Goal: Check status: Check status

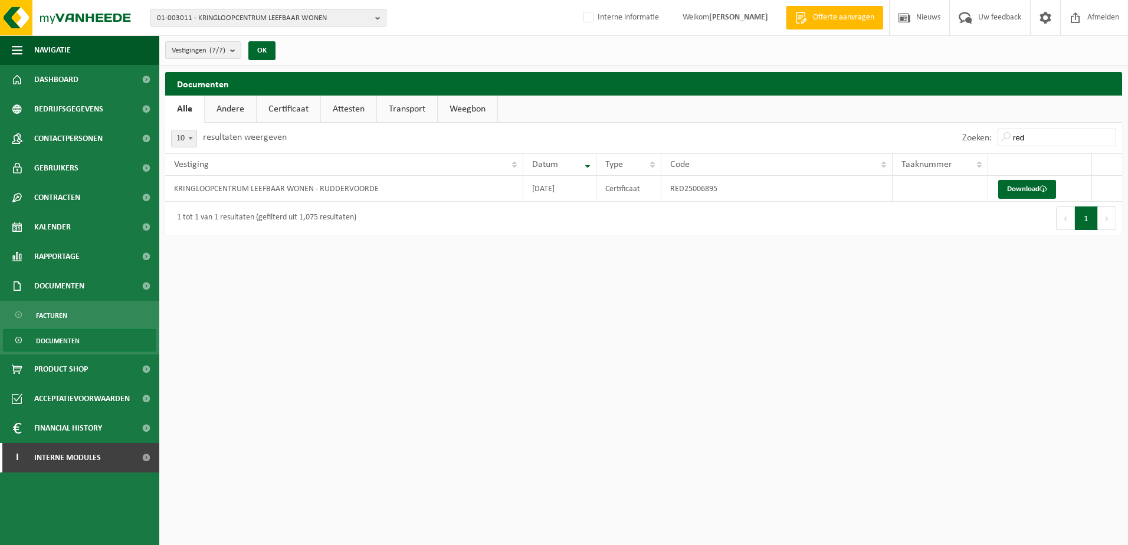
click at [180, 16] on span "01-003011 - KRINGLOOPCENTRUM LEEFBAAR WONEN" at bounding box center [264, 18] width 214 height 18
type input "01-000333"
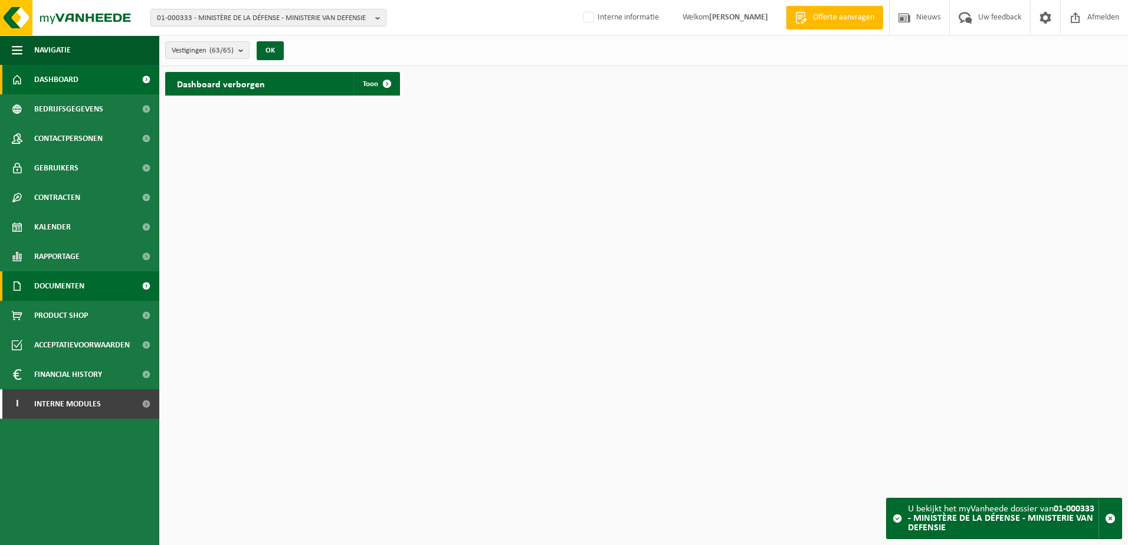
click at [50, 290] on span "Documenten" at bounding box center [59, 285] width 50 height 29
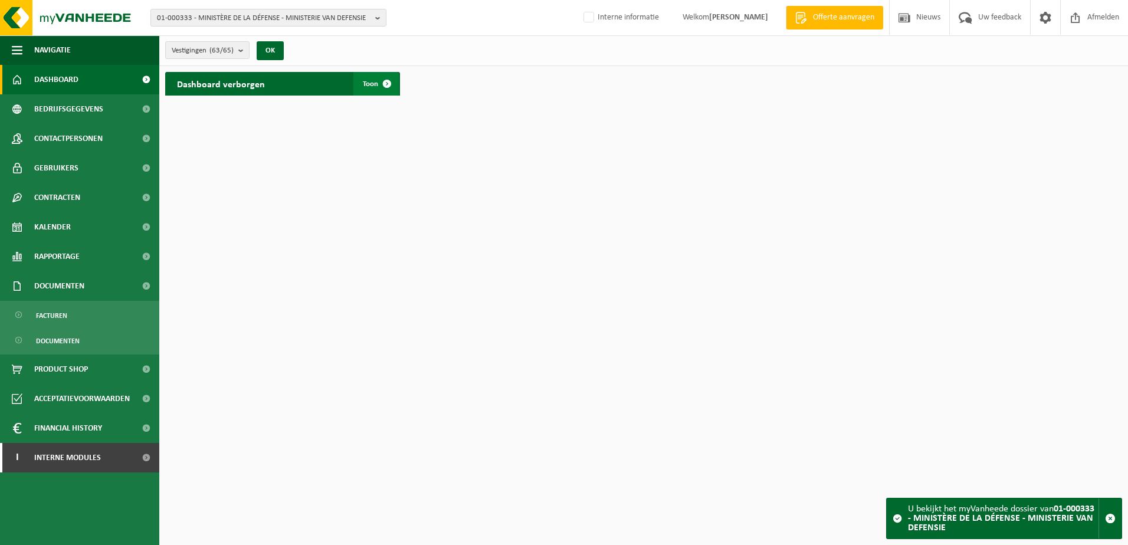
click at [373, 83] on span "Toon" at bounding box center [370, 84] width 15 height 8
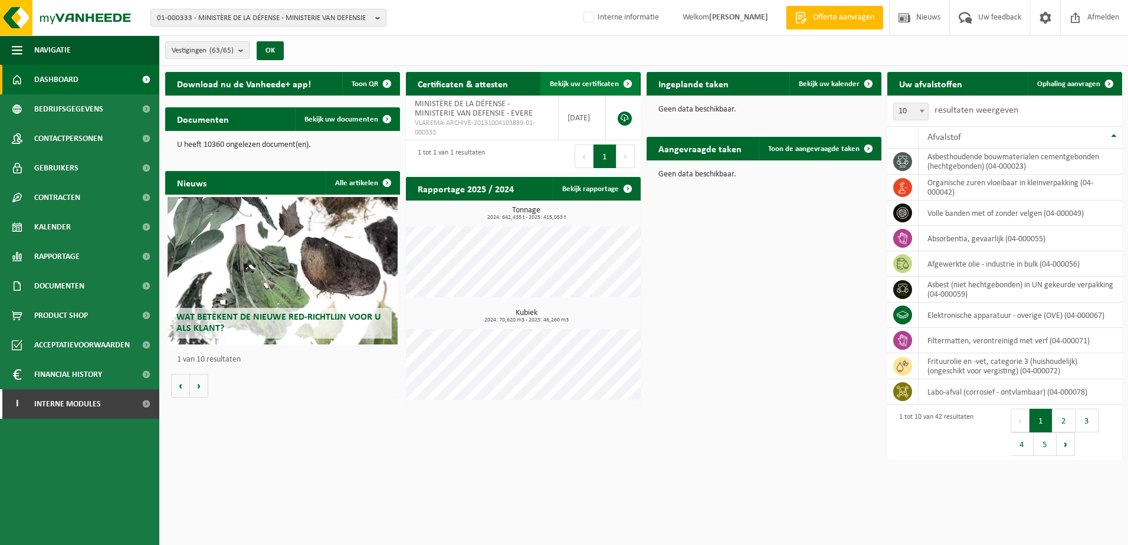
click at [594, 81] on span "Bekijk uw certificaten" at bounding box center [584, 84] width 69 height 8
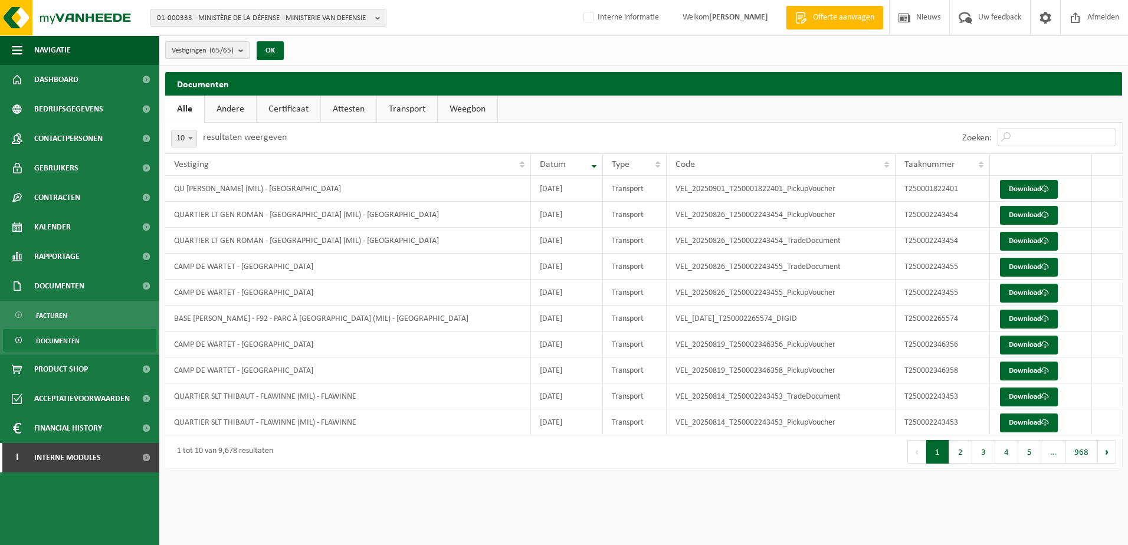
click at [1026, 134] on input "Zoeken:" at bounding box center [1056, 138] width 119 height 18
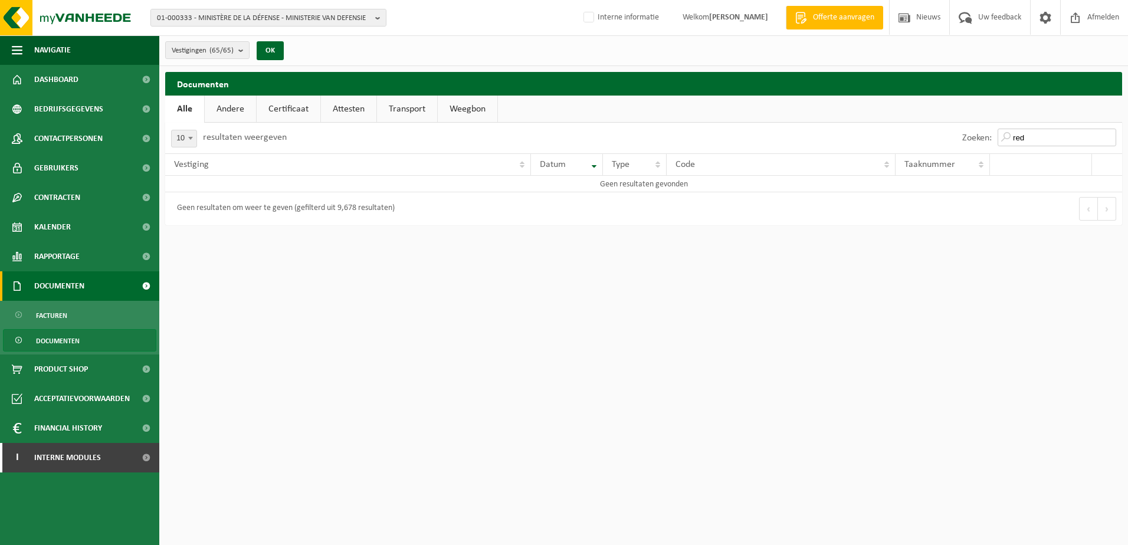
type input "red"
click at [176, 17] on span "01-000333 - MINISTÈRE DE LA DÉFENSE - MINISTERIE VAN DEFENSIE" at bounding box center [264, 18] width 214 height 18
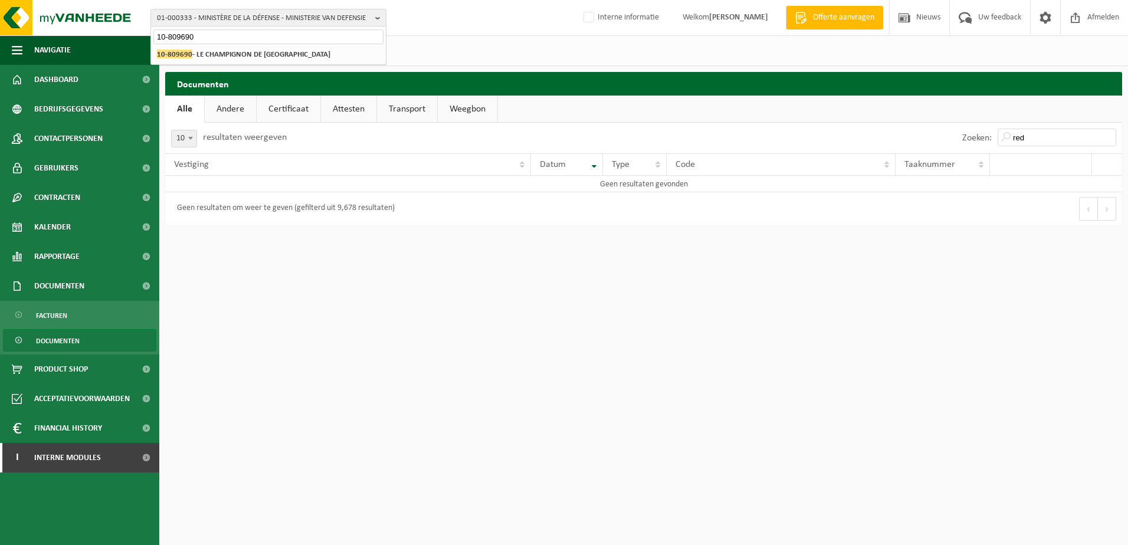
type input "10-809690"
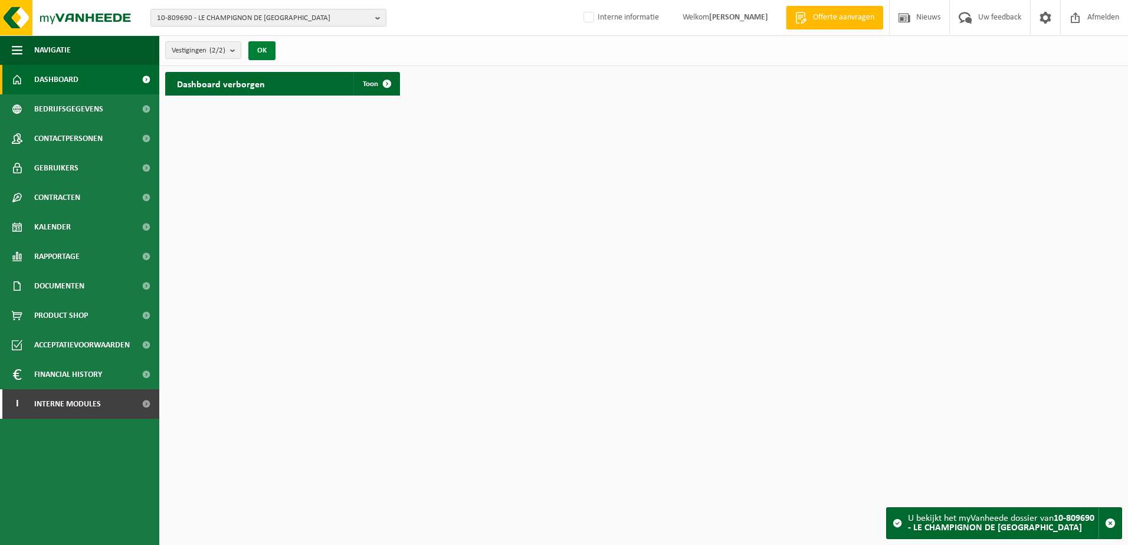
click at [269, 49] on button "OK" at bounding box center [261, 50] width 27 height 19
click at [392, 83] on span at bounding box center [387, 84] width 24 height 24
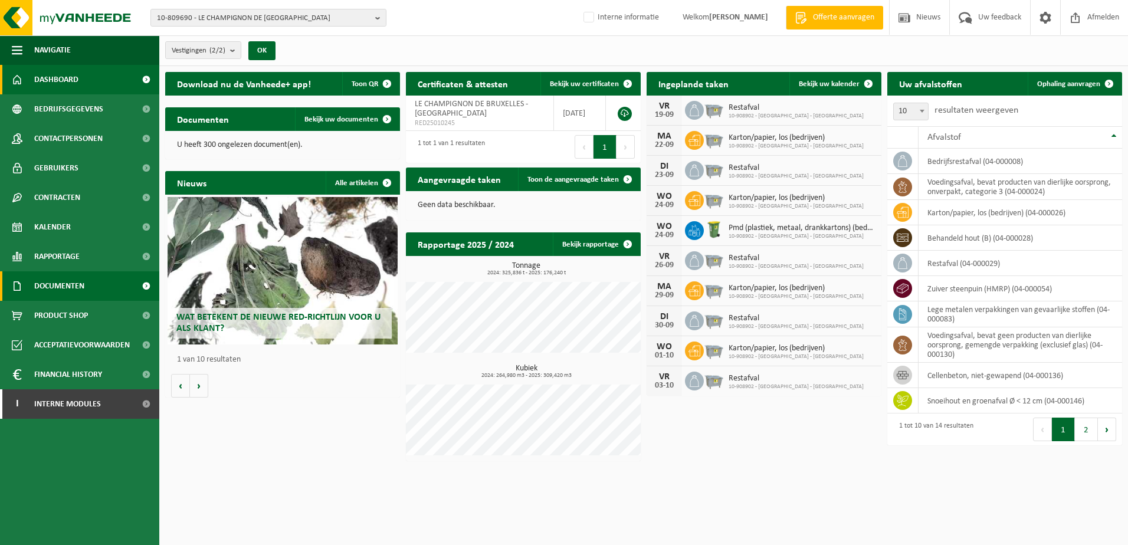
click at [67, 291] on span "Documenten" at bounding box center [59, 285] width 50 height 29
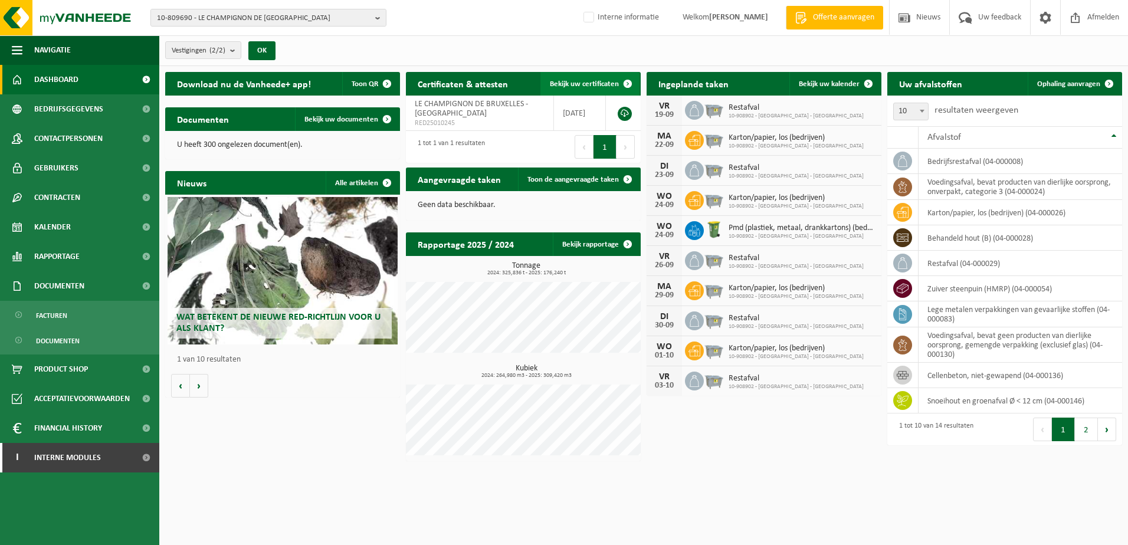
click at [576, 80] on span "Bekijk uw certificaten" at bounding box center [584, 84] width 69 height 8
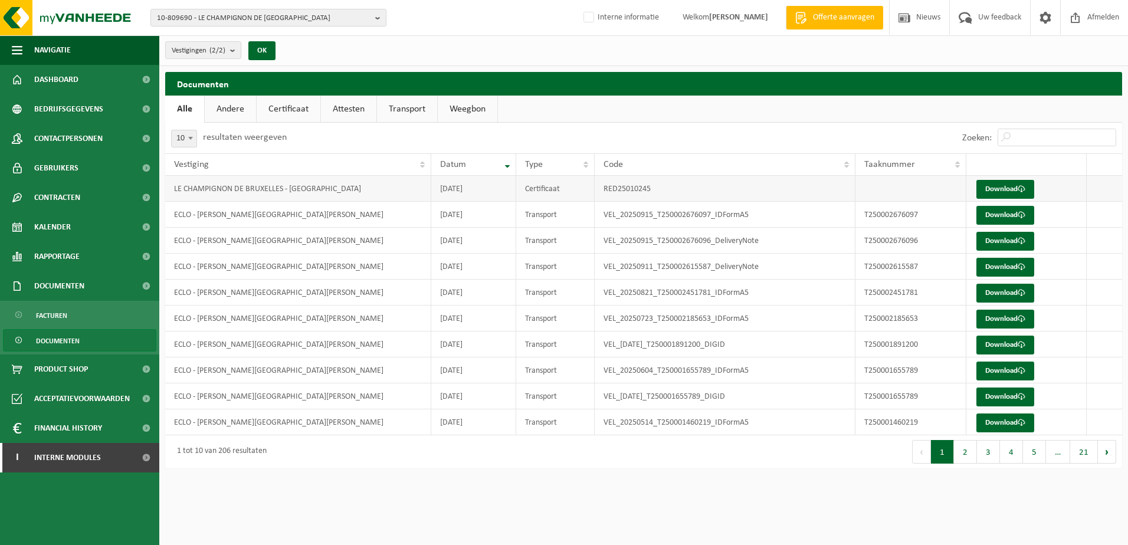
click at [270, 193] on td "LE CHAMPIGNON DE BRUXELLES - [GEOGRAPHIC_DATA]" at bounding box center [298, 189] width 266 height 26
